Goal: Task Accomplishment & Management: Manage account settings

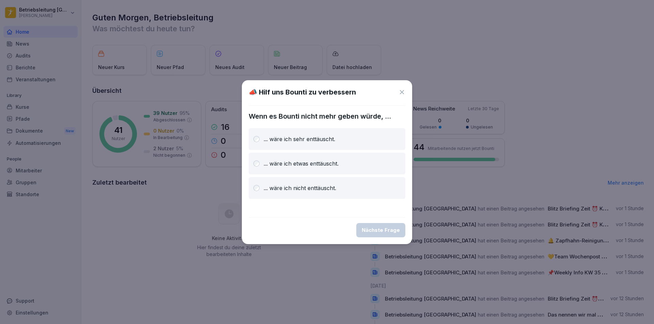
click at [403, 93] on icon at bounding box center [401, 92] width 7 height 7
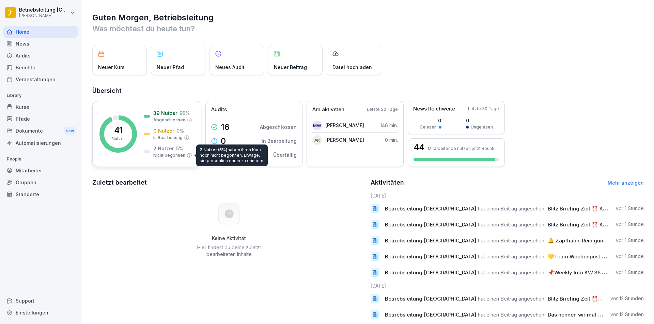
click at [161, 154] on p "Nicht begonnen" at bounding box center [169, 156] width 32 height 6
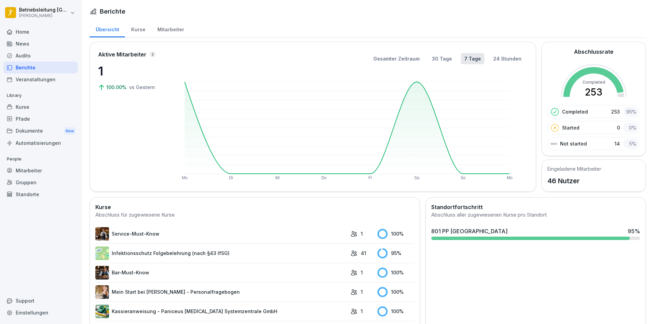
click at [167, 29] on div "Mitarbeiter" at bounding box center [170, 28] width 39 height 17
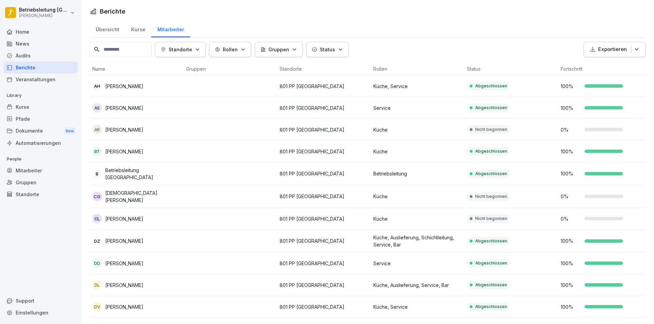
click at [16, 171] on div "Mitarbeiter" at bounding box center [40, 171] width 74 height 12
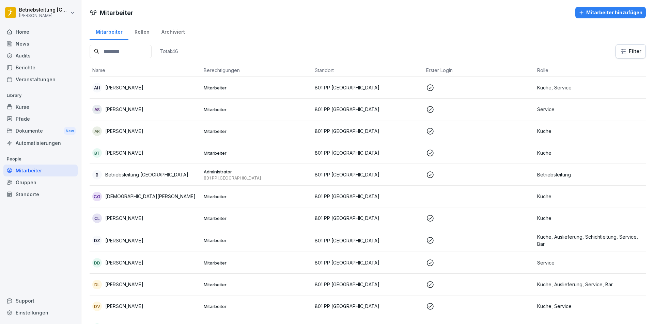
click at [224, 195] on p "Mitarbeiter" at bounding box center [257, 197] width 106 height 6
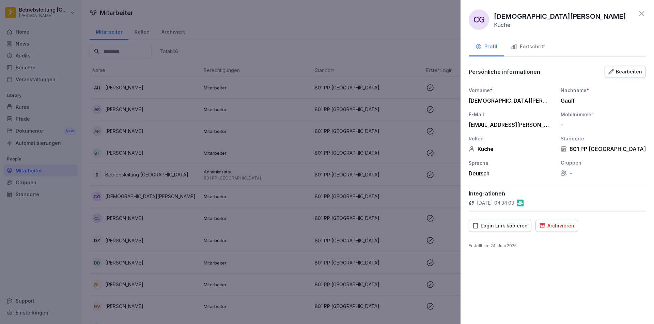
click at [553, 223] on div "Archivieren" at bounding box center [556, 225] width 35 height 7
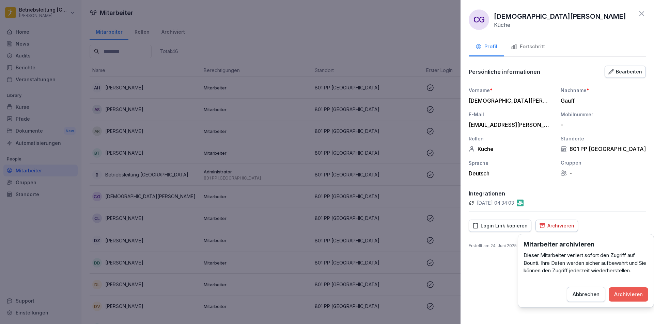
click at [622, 293] on div "Archivieren" at bounding box center [628, 294] width 29 height 7
